Goal: Task Accomplishment & Management: Complete application form

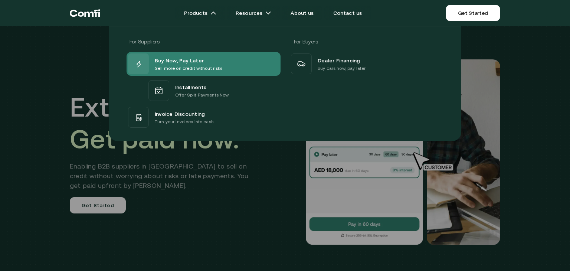
click at [190, 67] on p "Sell more on credit without risks" at bounding box center [189, 68] width 68 height 7
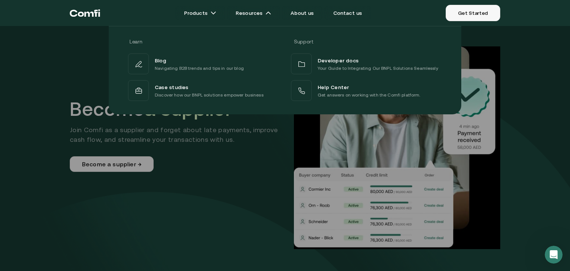
click at [472, 14] on link "Get Started" at bounding box center [473, 13] width 55 height 16
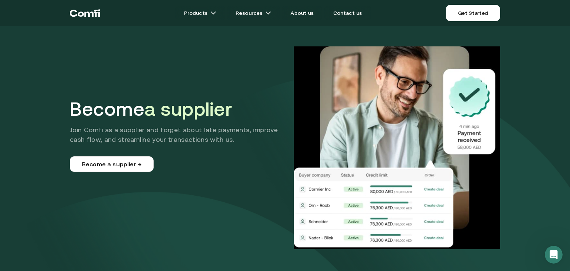
drag, startPoint x: 319, startPoint y: 54, endPoint x: 286, endPoint y: 58, distance: 33.0
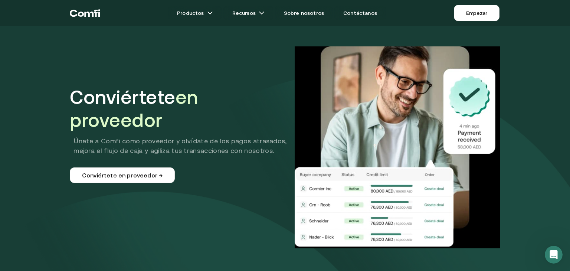
click at [305, 75] on img at bounding box center [398, 147] width 206 height 202
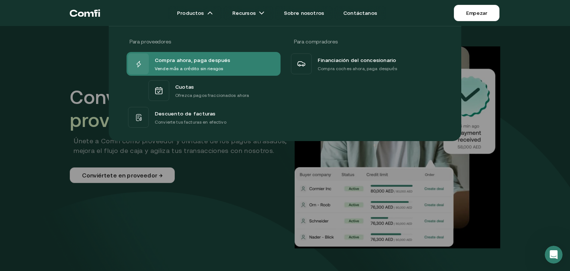
click at [204, 60] on font "Compra ahora, paga después" at bounding box center [193, 60] width 76 height 6
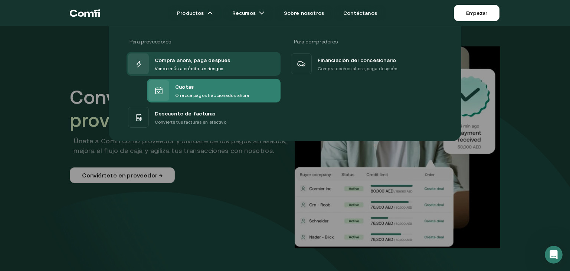
click at [189, 83] on span "Cuotas" at bounding box center [184, 87] width 19 height 10
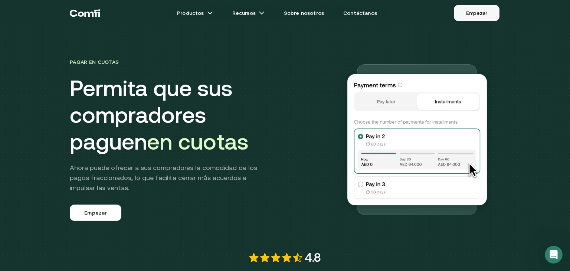
click at [475, 14] on font "Empezar" at bounding box center [476, 13] width 21 height 6
